Goal: Information Seeking & Learning: Learn about a topic

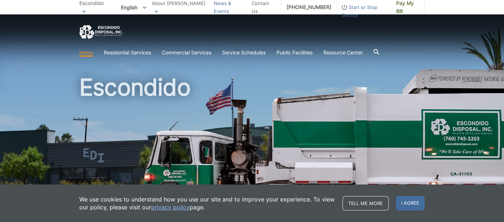
click at [220, 6] on link "News & Events" at bounding box center [230, 7] width 32 height 16
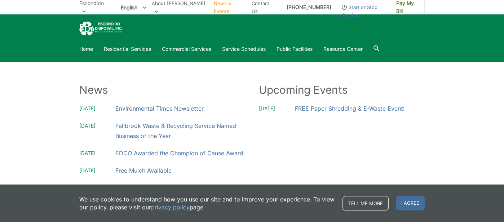
scroll to position [72, 0]
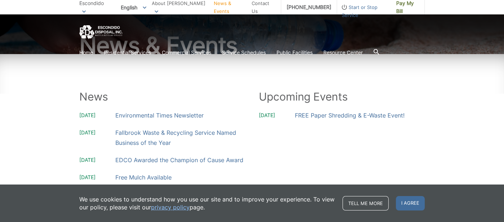
click at [92, 48] on section "Home Residential Services Curbside Pickup Recycling Organic Recycling Trash Hou…" at bounding box center [252, 53] width 346 height 14
click at [84, 49] on link "Home" at bounding box center [86, 53] width 14 height 8
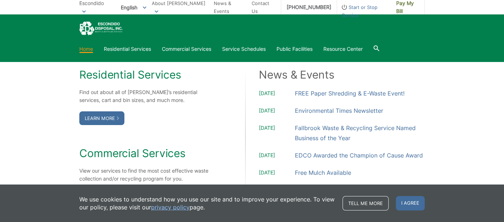
scroll to position [577, 0]
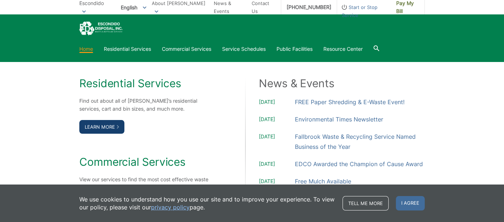
click at [94, 128] on link "Learn More" at bounding box center [101, 127] width 45 height 14
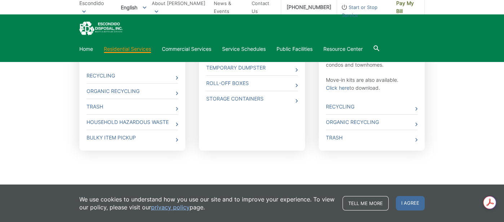
scroll to position [299, 0]
